Goal: Task Accomplishment & Management: Manage account settings

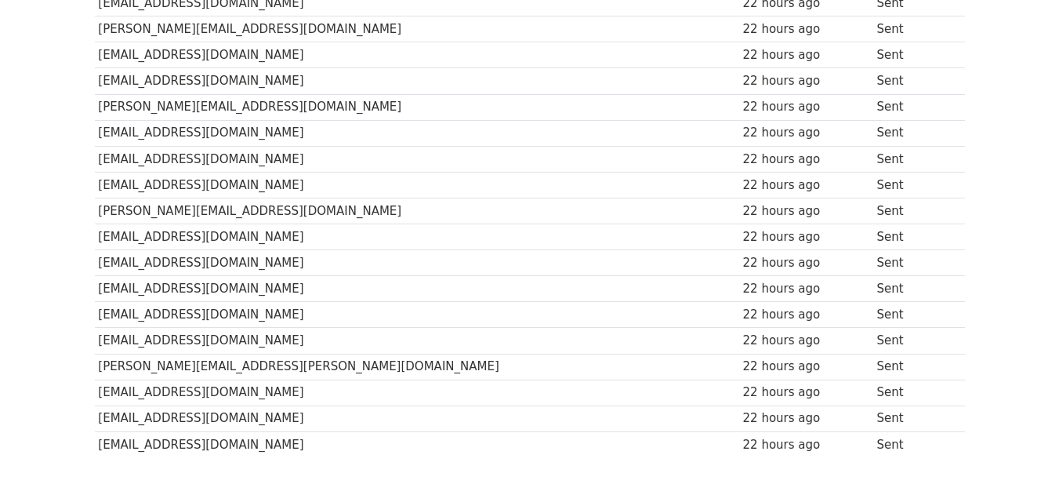
scroll to position [366, 0]
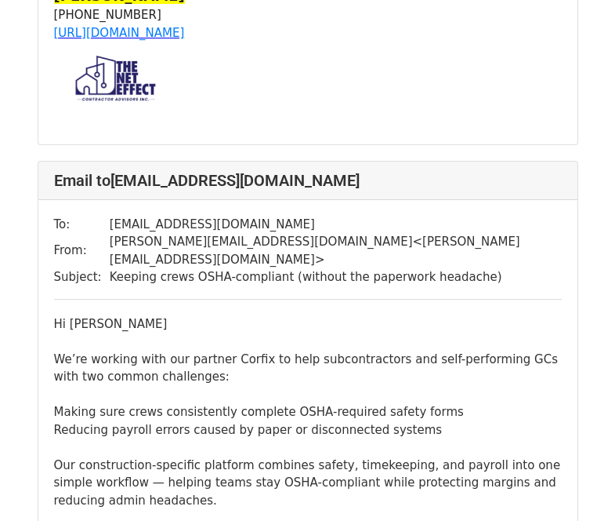
scroll to position [1280, 0]
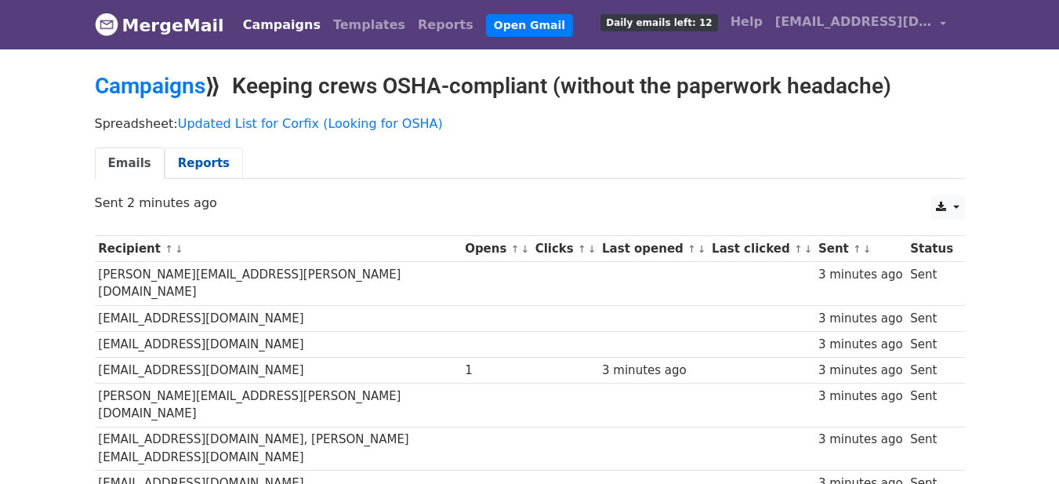
click at [207, 163] on link "Reports" at bounding box center [204, 163] width 78 height 32
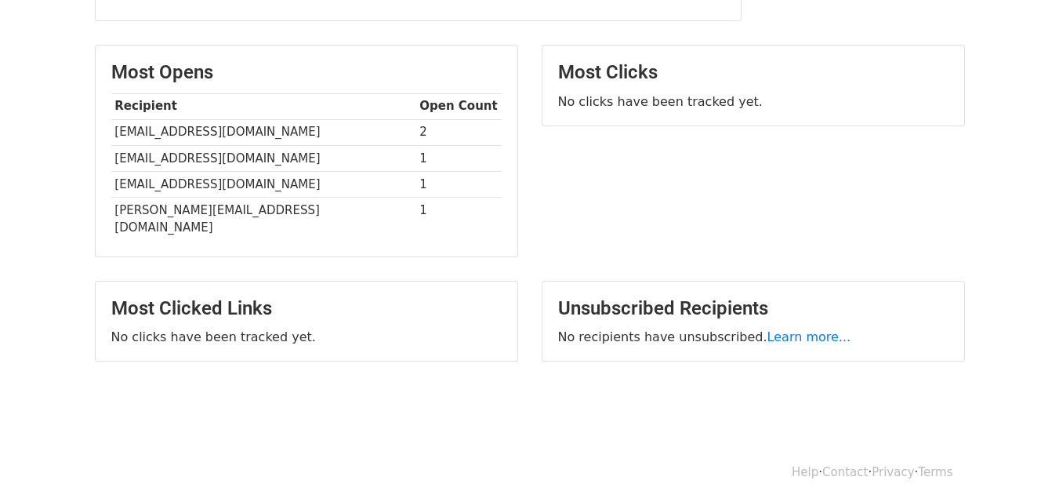
scroll to position [359, 0]
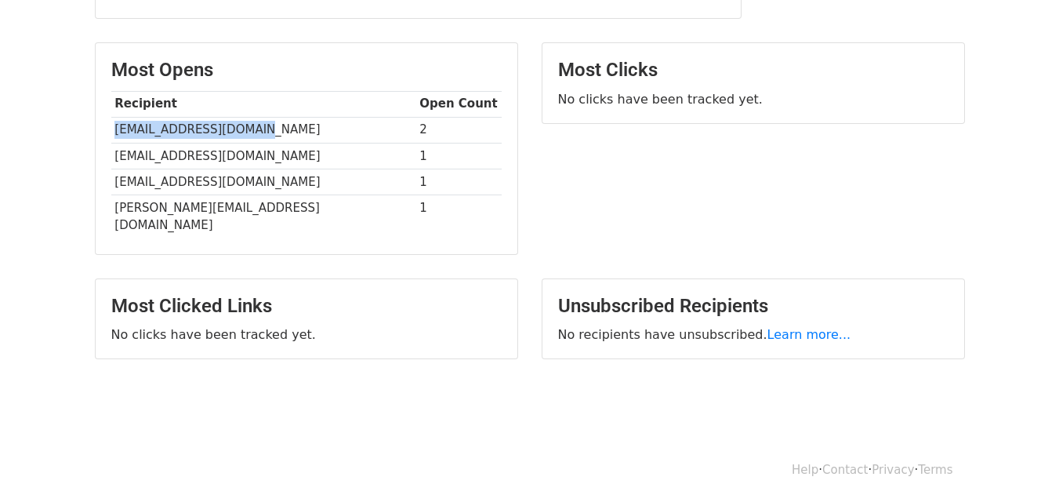
drag, startPoint x: 112, startPoint y: 129, endPoint x: 259, endPoint y: 138, distance: 146.9
click at [259, 138] on td "[EMAIL_ADDRESS][DOMAIN_NAME]" at bounding box center [263, 130] width 305 height 26
copy td "[EMAIL_ADDRESS][DOMAIN_NAME]"
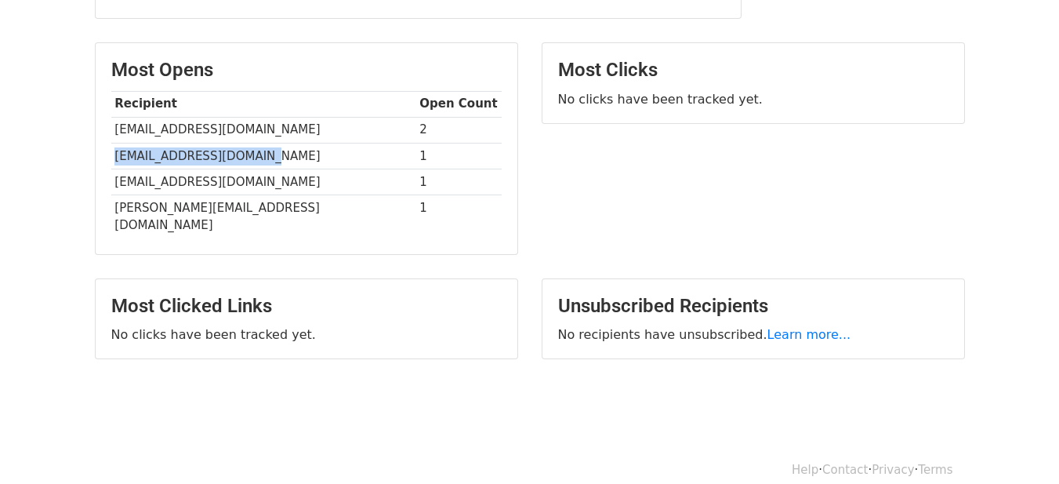
drag, startPoint x: 111, startPoint y: 158, endPoint x: 285, endPoint y: 158, distance: 174.1
click at [285, 158] on td "[EMAIL_ADDRESS][DOMAIN_NAME]" at bounding box center [263, 156] width 305 height 26
copy td "[EMAIL_ADDRESS][DOMAIN_NAME]"
drag, startPoint x: 116, startPoint y: 184, endPoint x: 325, endPoint y: 186, distance: 209.3
click at [325, 186] on td "[EMAIL_ADDRESS][DOMAIN_NAME]" at bounding box center [263, 182] width 305 height 26
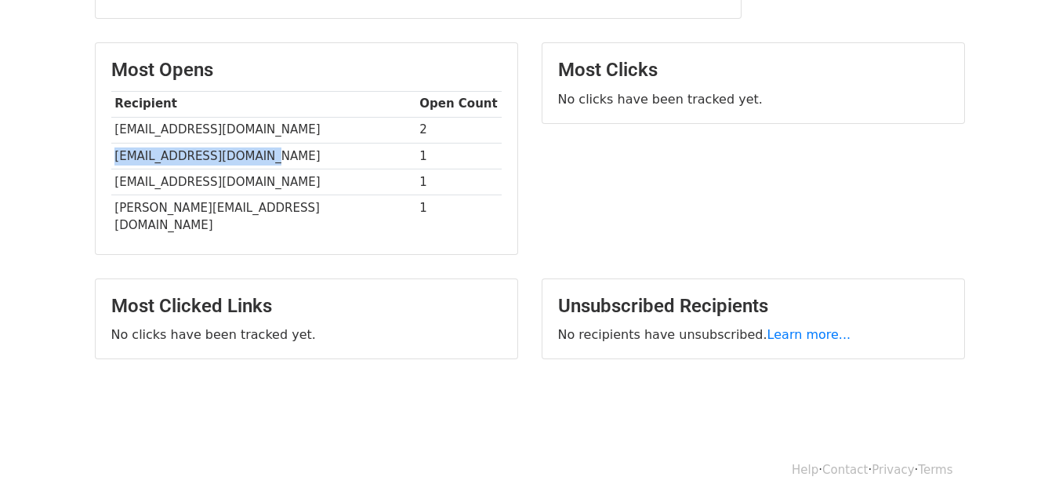
copy td "[EMAIL_ADDRESS][DOMAIN_NAME]"
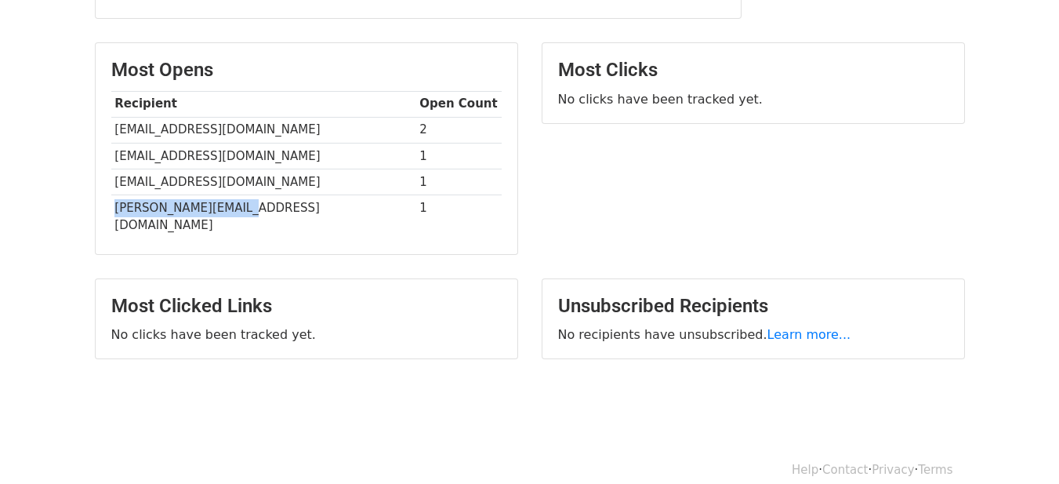
drag, startPoint x: 114, startPoint y: 213, endPoint x: 262, endPoint y: 214, distance: 148.2
click at [262, 214] on td "[PERSON_NAME][EMAIL_ADDRESS][DOMAIN_NAME]" at bounding box center [263, 215] width 305 height 43
copy td "[PERSON_NAME][EMAIL_ADDRESS][DOMAIN_NAME]"
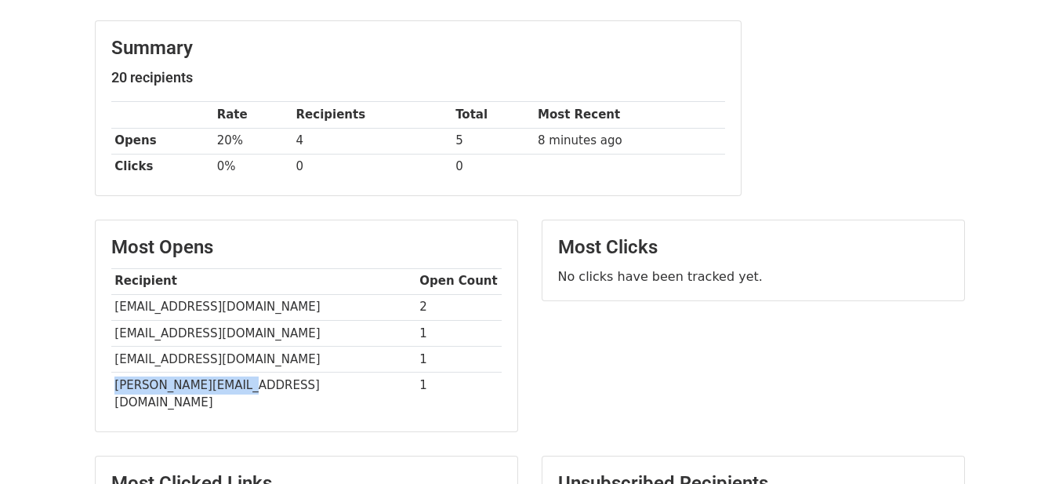
scroll to position [0, 0]
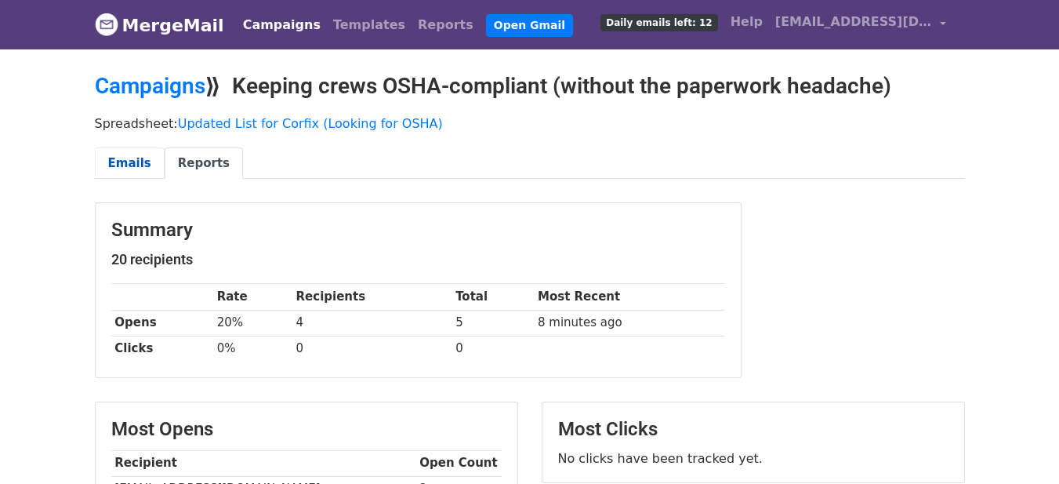
click at [143, 152] on link "Emails" at bounding box center [130, 163] width 70 height 32
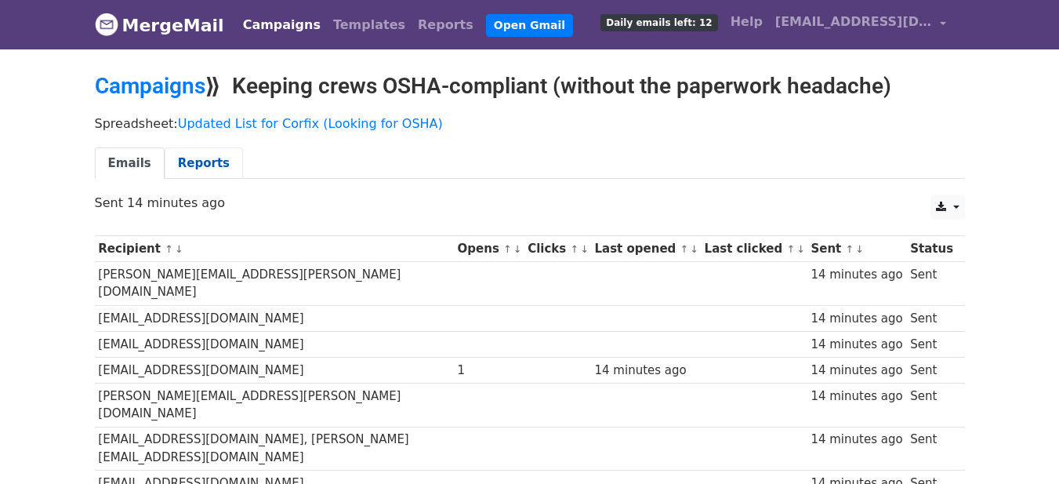
click at [198, 170] on link "Reports" at bounding box center [204, 163] width 78 height 32
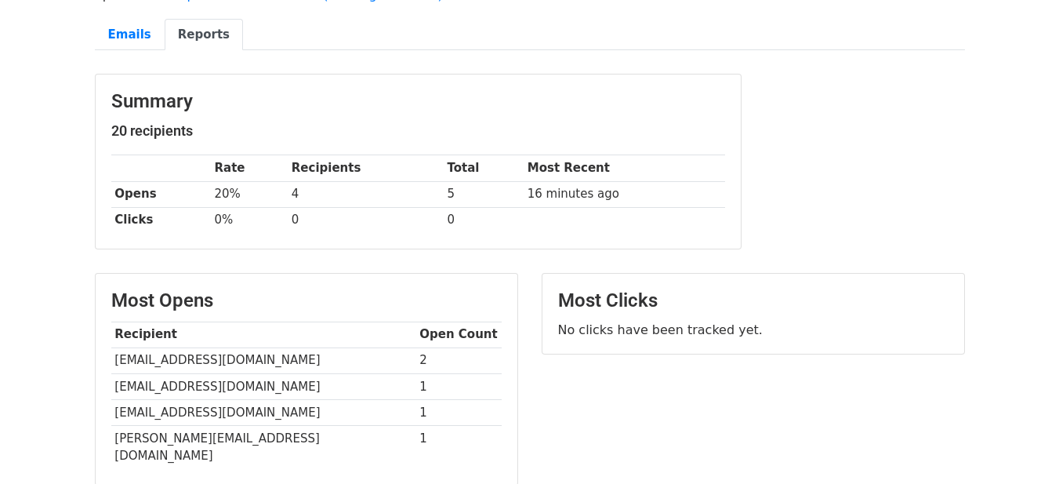
scroll to position [183, 0]
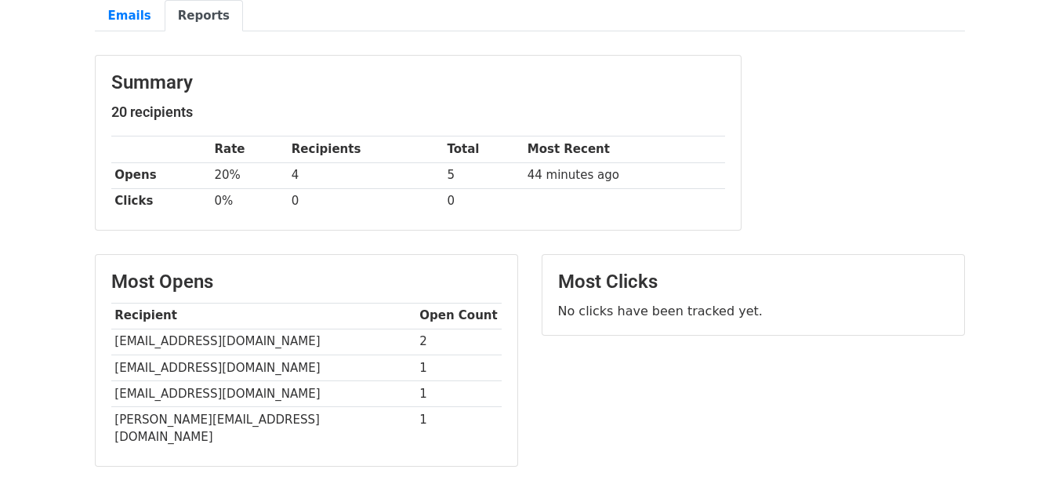
scroll to position [183, 0]
